Goal: Task Accomplishment & Management: Use online tool/utility

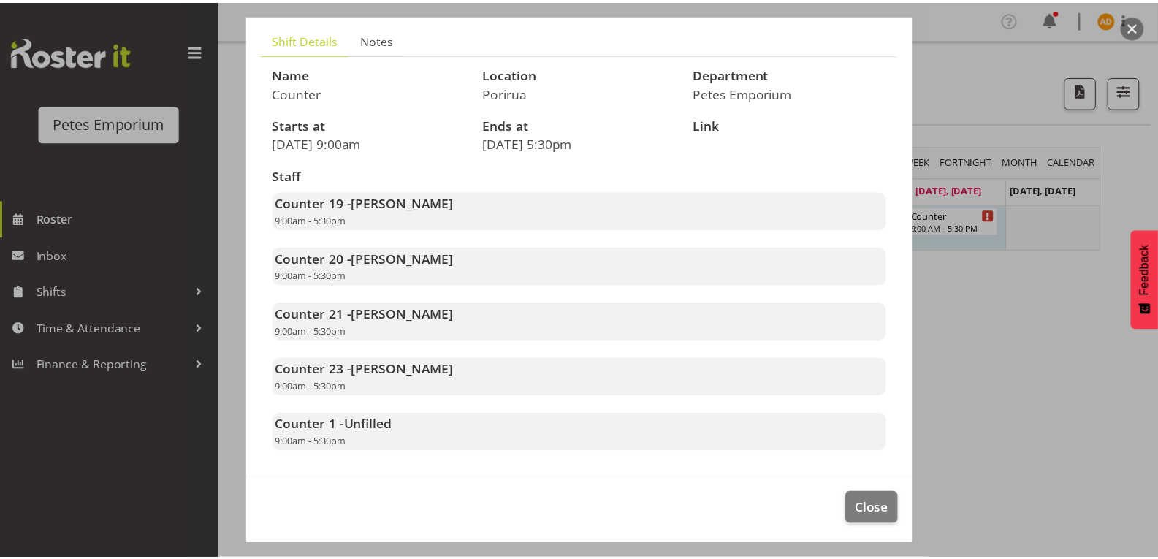
scroll to position [95, 0]
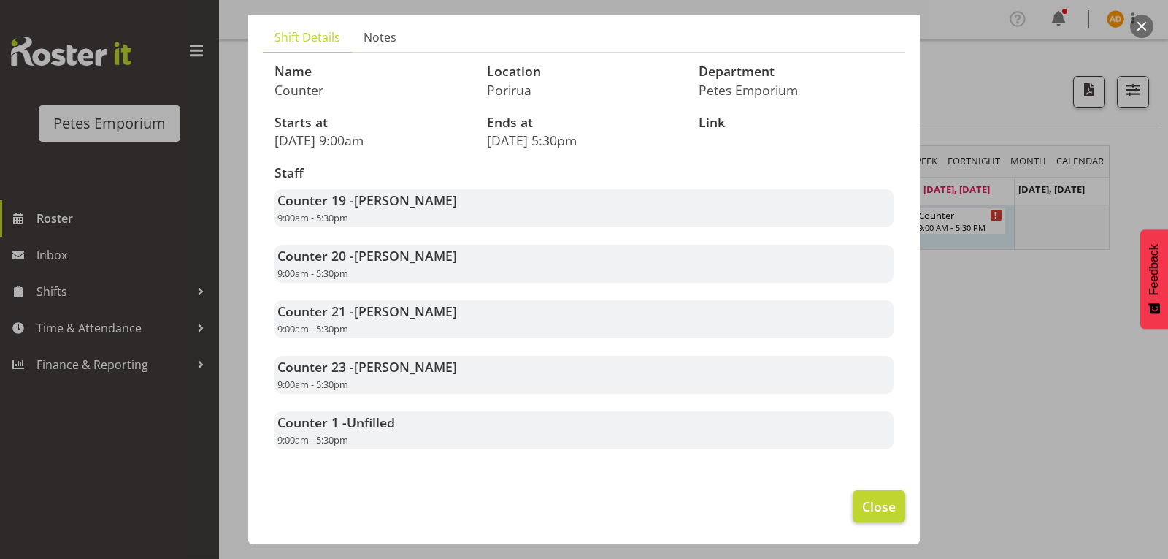
click at [862, 493] on button "Close" at bounding box center [879, 506] width 53 height 32
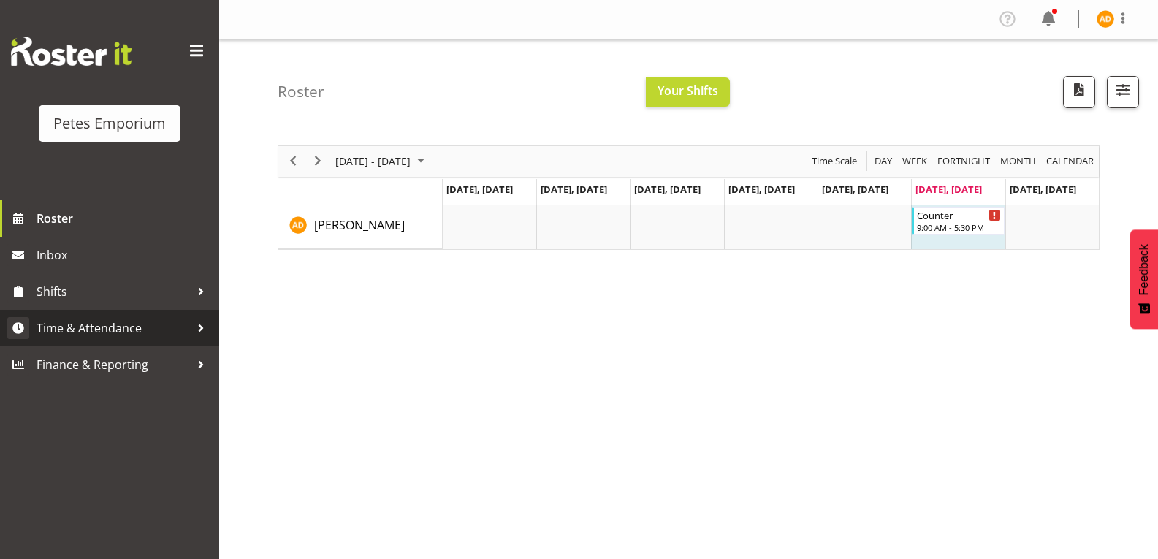
click at [191, 334] on div at bounding box center [201, 328] width 22 height 22
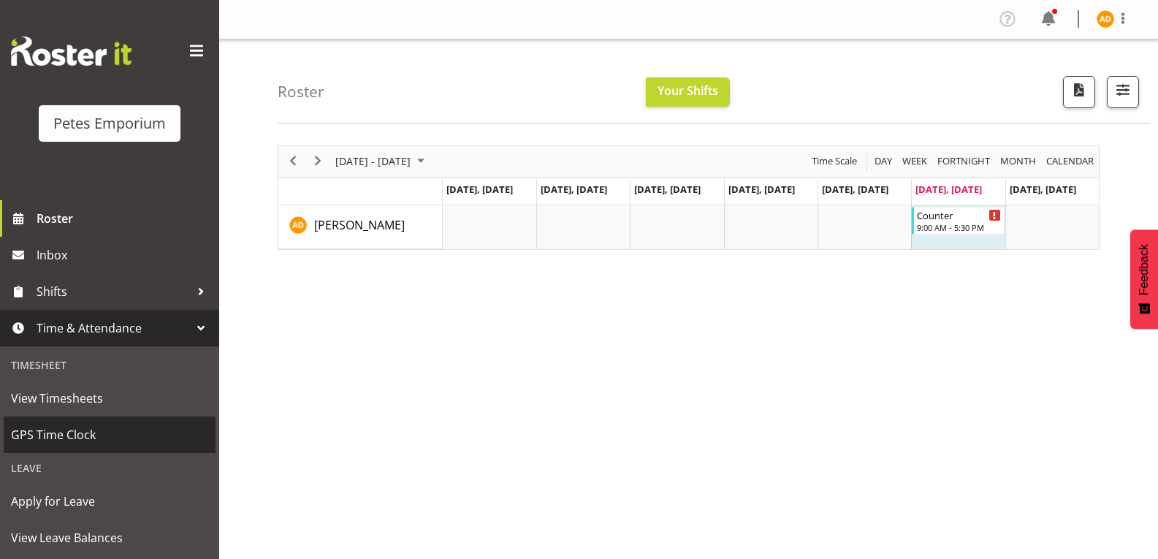
click at [135, 437] on span "GPS Time Clock" at bounding box center [109, 435] width 197 height 22
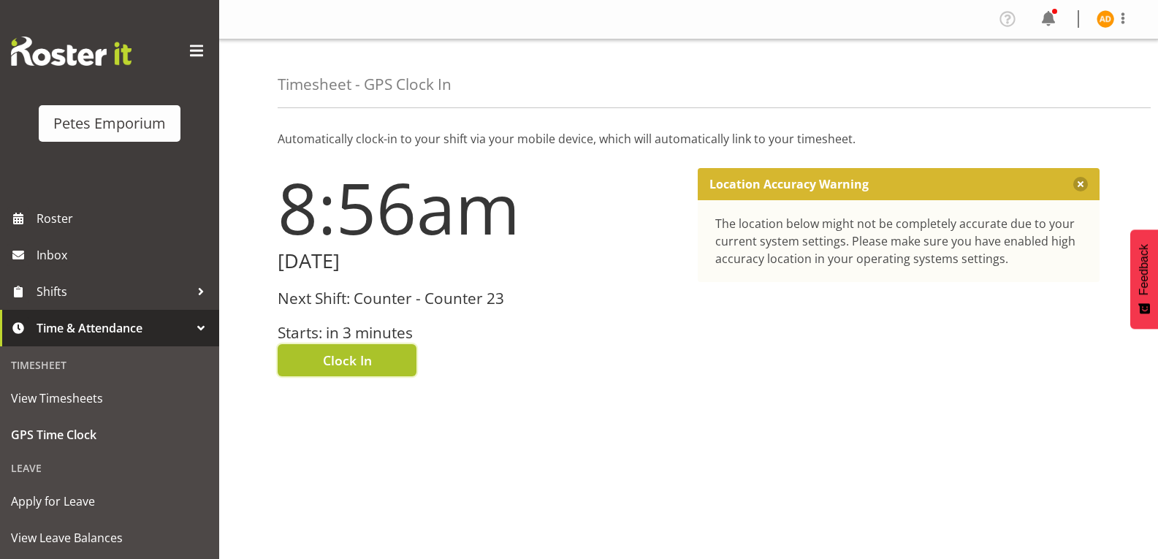
click at [372, 372] on button "Clock In" at bounding box center [347, 360] width 139 height 32
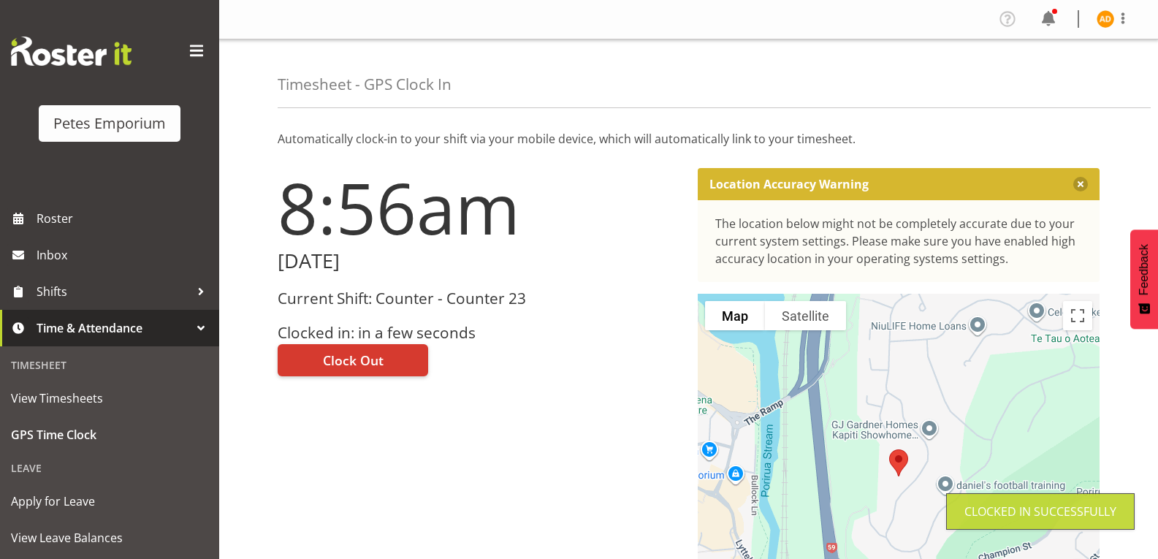
click at [1103, 20] on img at bounding box center [1105, 19] width 18 height 18
click at [1047, 79] on link "Log Out" at bounding box center [1061, 77] width 140 height 26
